Goal: Information Seeking & Learning: Learn about a topic

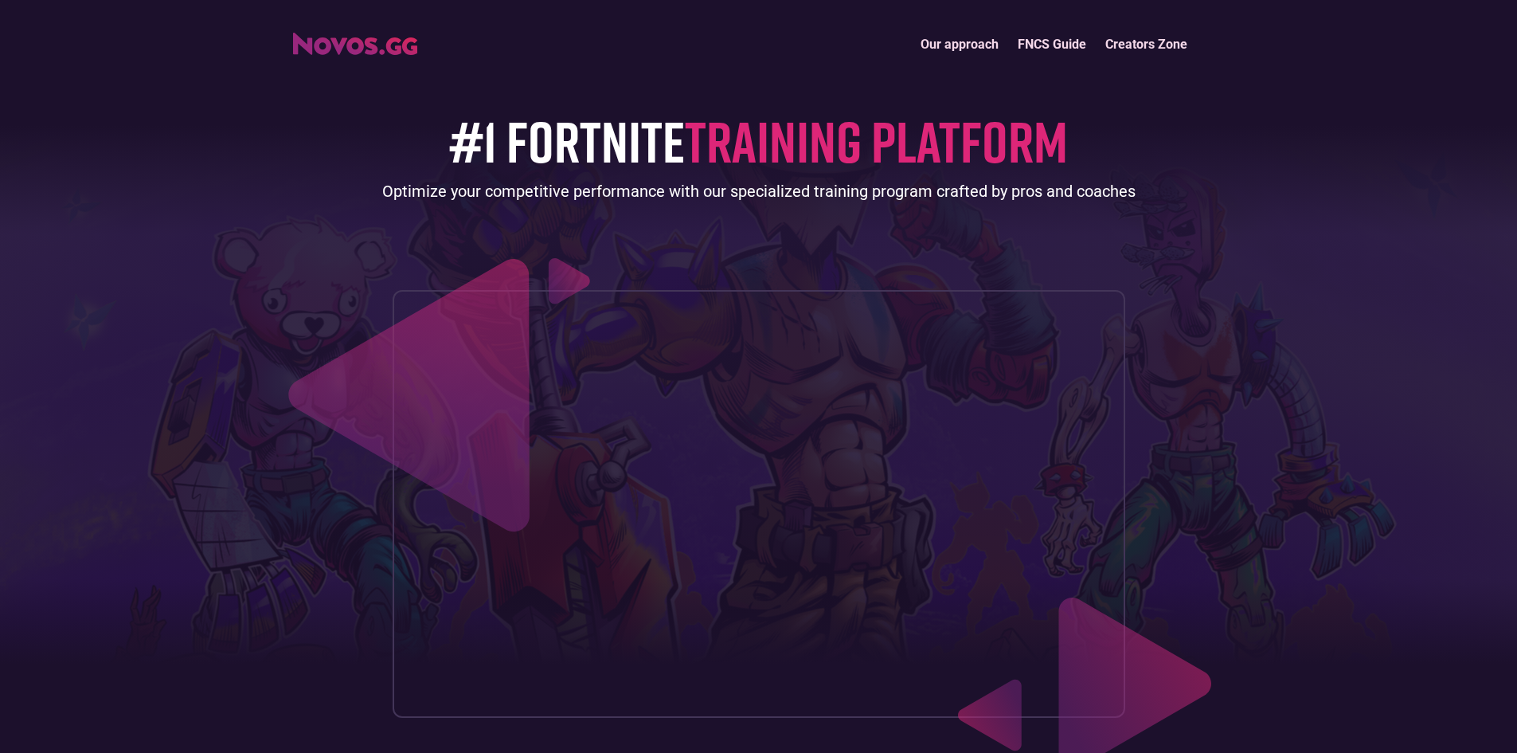
click at [1032, 46] on link "FNCS Guide" at bounding box center [1052, 44] width 88 height 34
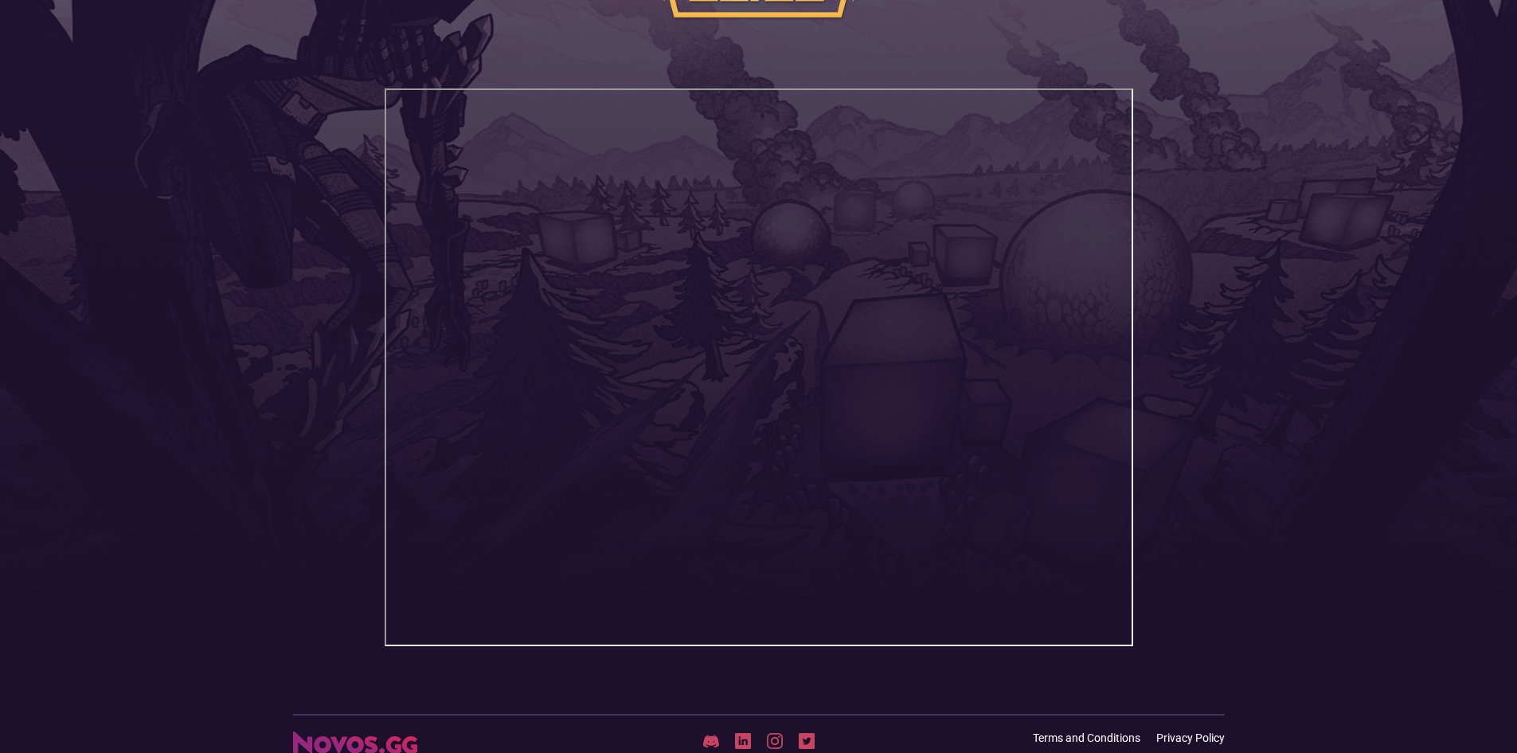
scroll to position [319, 0]
